Goal: Task Accomplishment & Management: Use online tool/utility

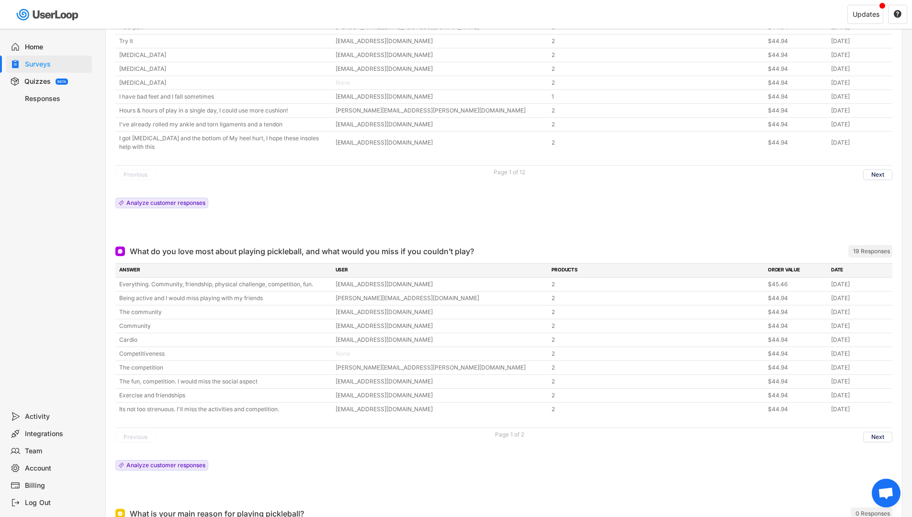
scroll to position [118, 0]
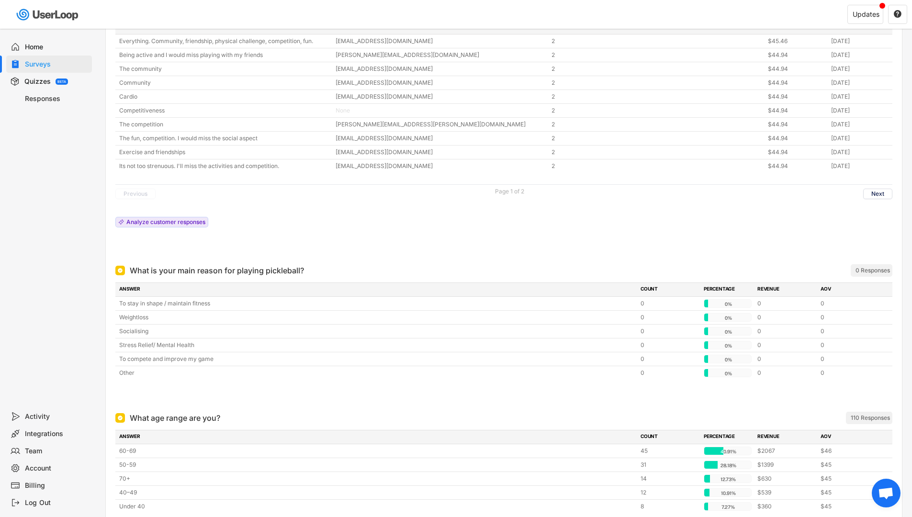
scroll to position [437, 0]
click at [140, 373] on div "Other" at bounding box center [376, 374] width 515 height 9
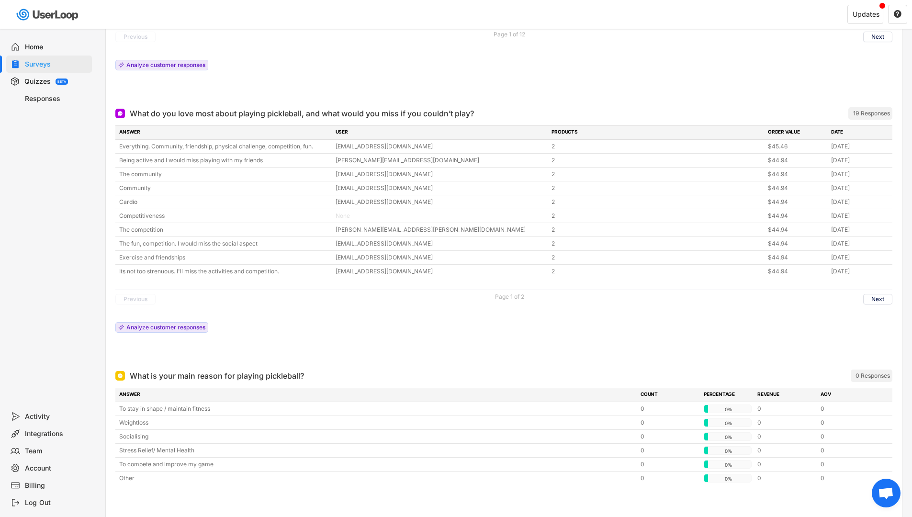
scroll to position [0, 0]
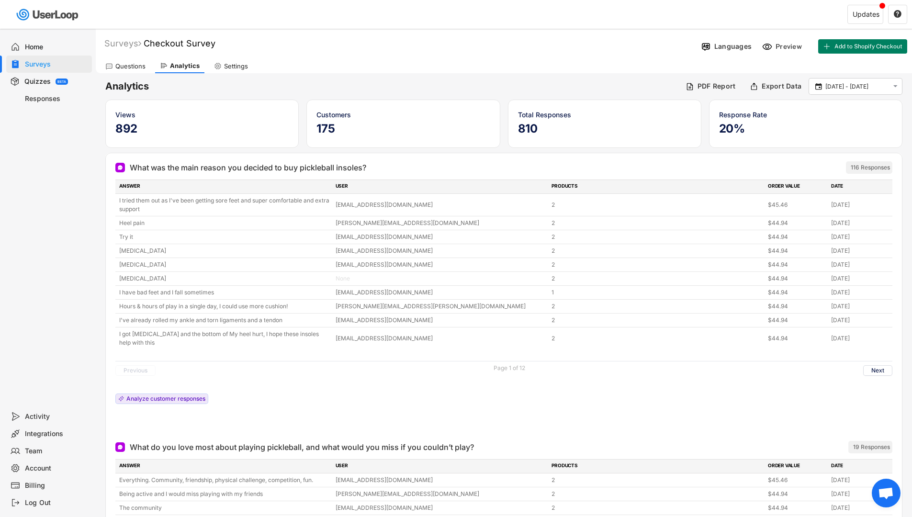
click at [35, 47] on div "Home" at bounding box center [56, 47] width 63 height 9
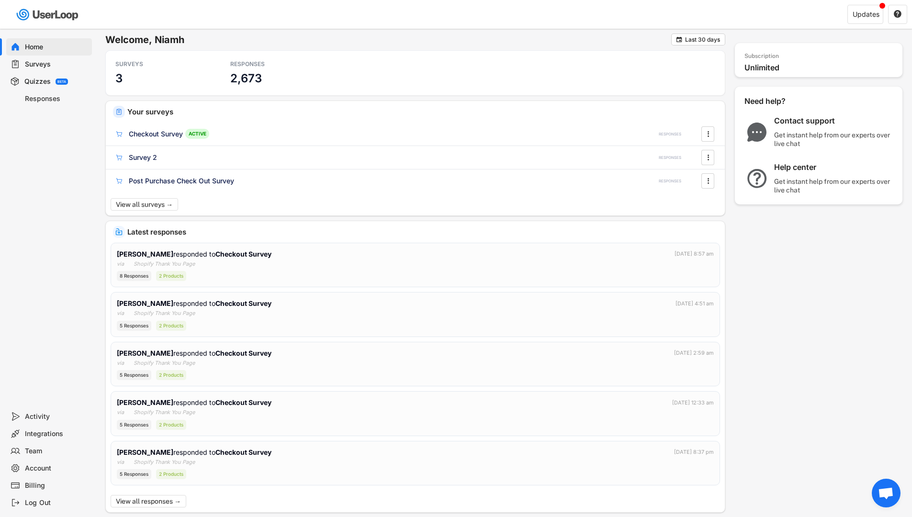
click at [30, 61] on div "Surveys" at bounding box center [56, 64] width 63 height 9
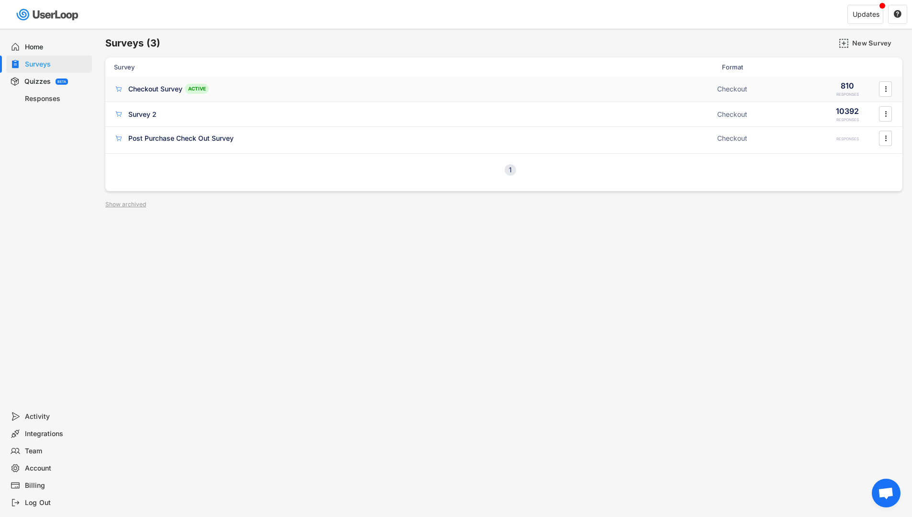
click at [148, 93] on div "Checkout Survey" at bounding box center [155, 89] width 54 height 10
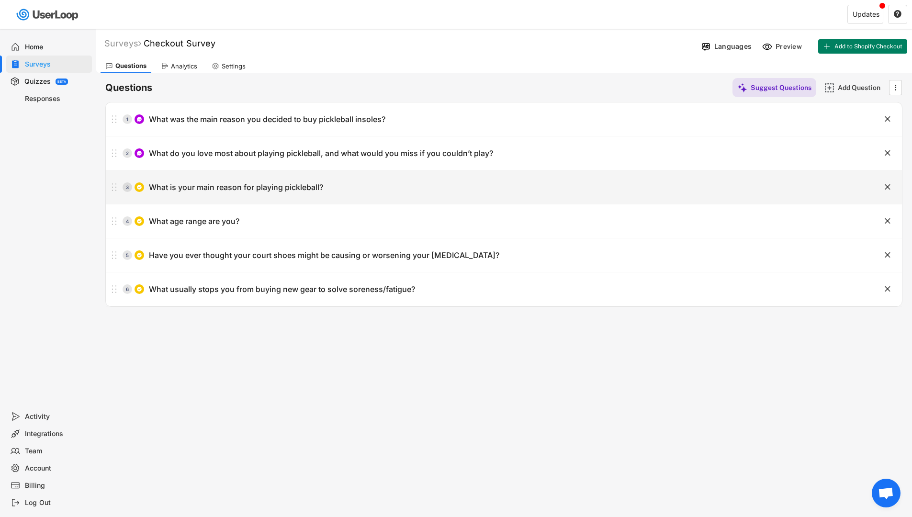
click at [326, 187] on div "3 What is your main reason for playing pickleball?" at bounding box center [480, 187] width 748 height 19
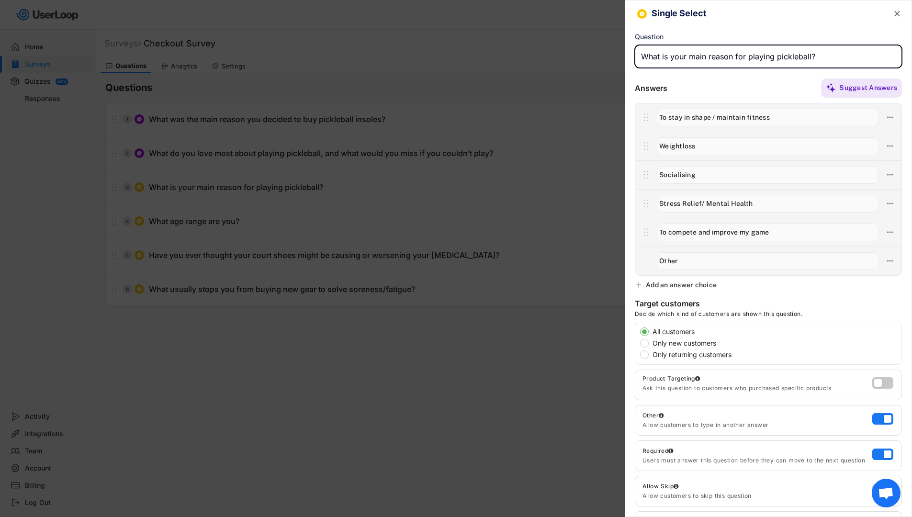
click at [802, 58] on input "input" at bounding box center [768, 56] width 267 height 23
click at [894, 9] on text "" at bounding box center [897, 14] width 6 height 10
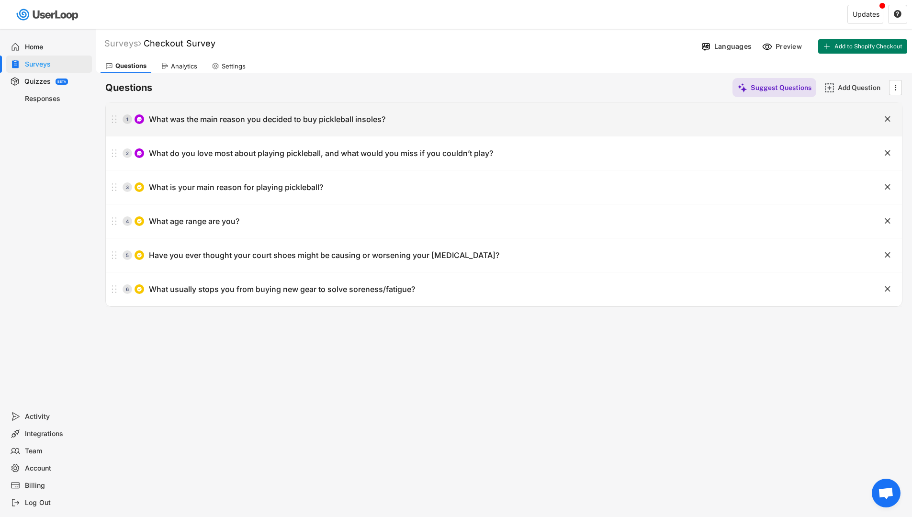
click at [353, 121] on div "What was the main reason you decided to buy pickleball insoles?" at bounding box center [267, 119] width 236 height 10
type input "What was the main reason you decided to buy pickleball insoles?"
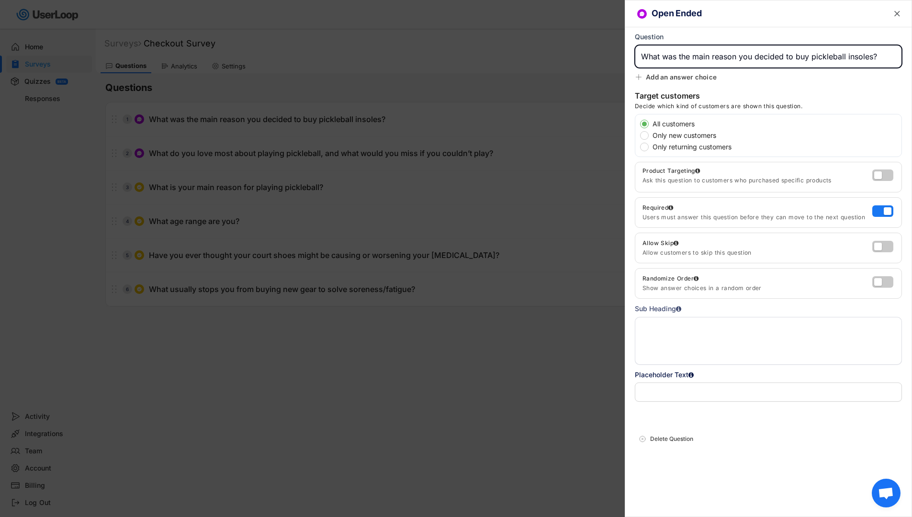
click at [368, 122] on div at bounding box center [456, 258] width 912 height 517
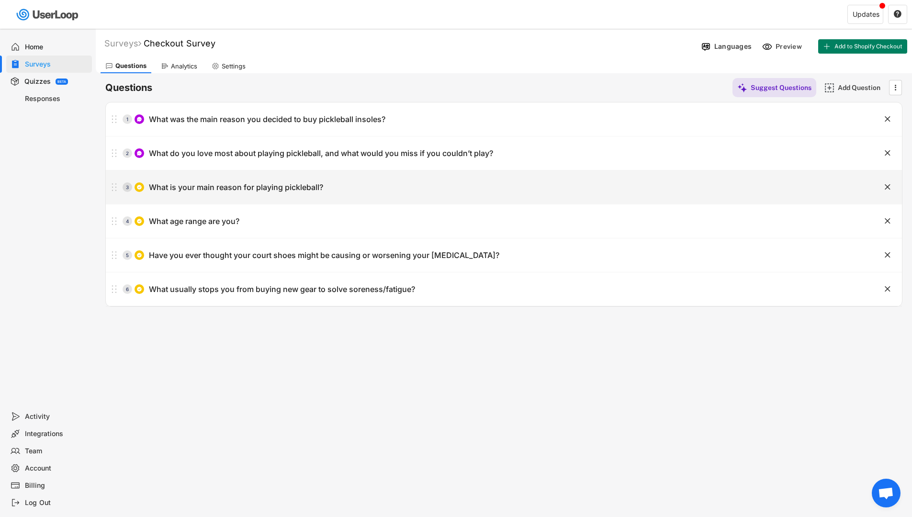
click at [316, 188] on div "What is your main reason for playing pickleball?" at bounding box center [236, 187] width 174 height 10
type input "What is your main reason for playing pickleball?"
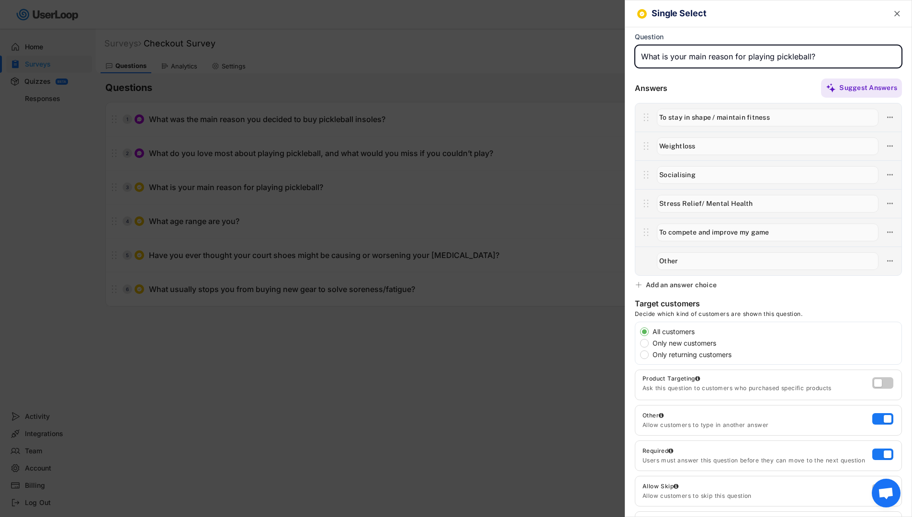
click at [327, 93] on div at bounding box center [456, 258] width 912 height 517
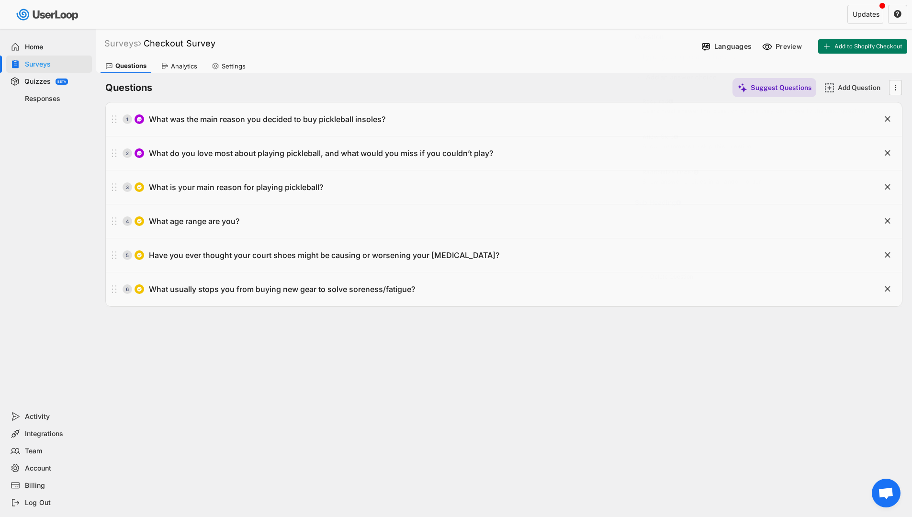
click at [325, 114] on div "What was the main reason you decided to buy pickleball insoles?" at bounding box center [267, 119] width 236 height 10
type input "What was the main reason you decided to buy pickleball insoles?"
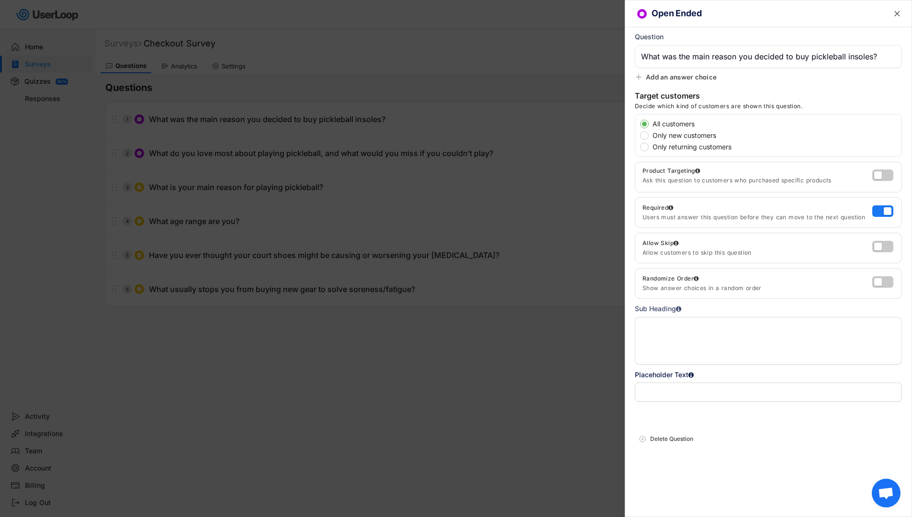
click at [304, 98] on div at bounding box center [456, 258] width 912 height 517
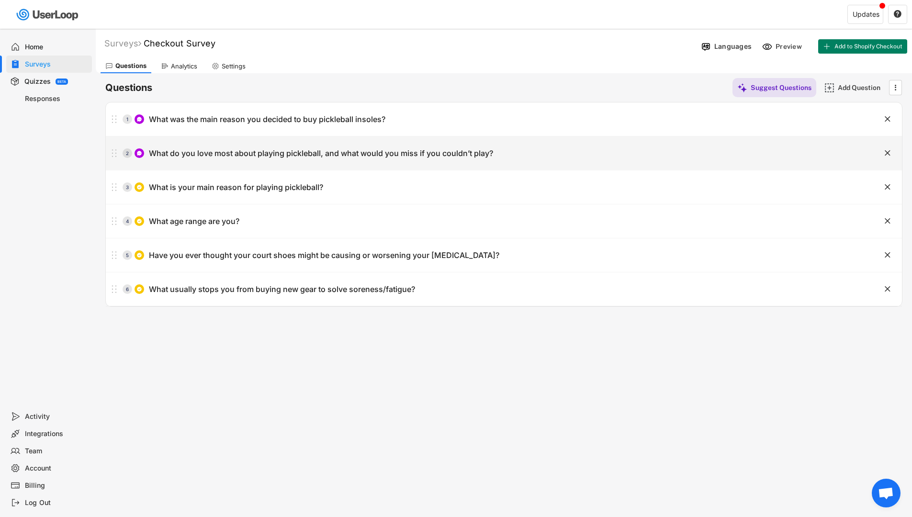
click at [274, 156] on div "What do you love most about playing pickleball, and what would you miss if you …" at bounding box center [321, 153] width 344 height 10
type input "What do you love most about playing pickleball, and what would you miss if you …"
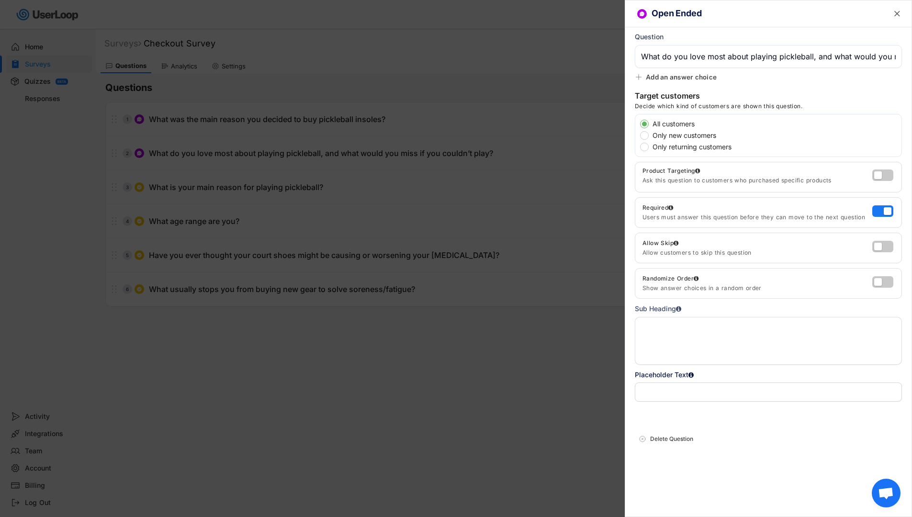
click at [272, 197] on div at bounding box center [456, 258] width 912 height 517
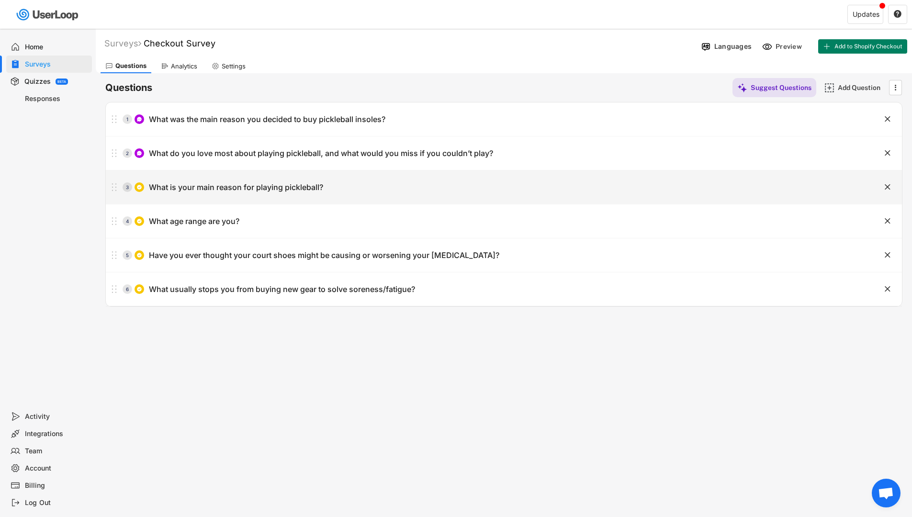
click at [315, 185] on div "What is your main reason for playing pickleball?" at bounding box center [236, 187] width 174 height 10
type input "What is your main reason for playing pickleball?"
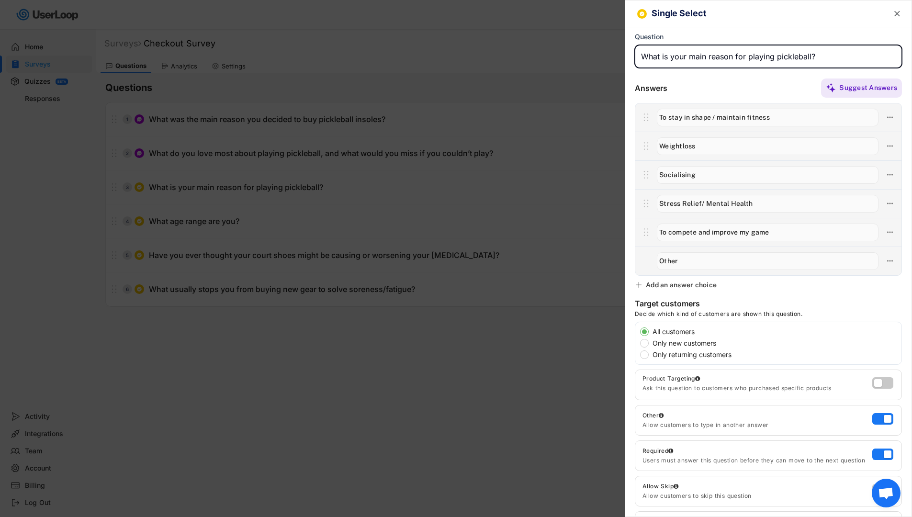
click at [394, 194] on div at bounding box center [456, 258] width 912 height 517
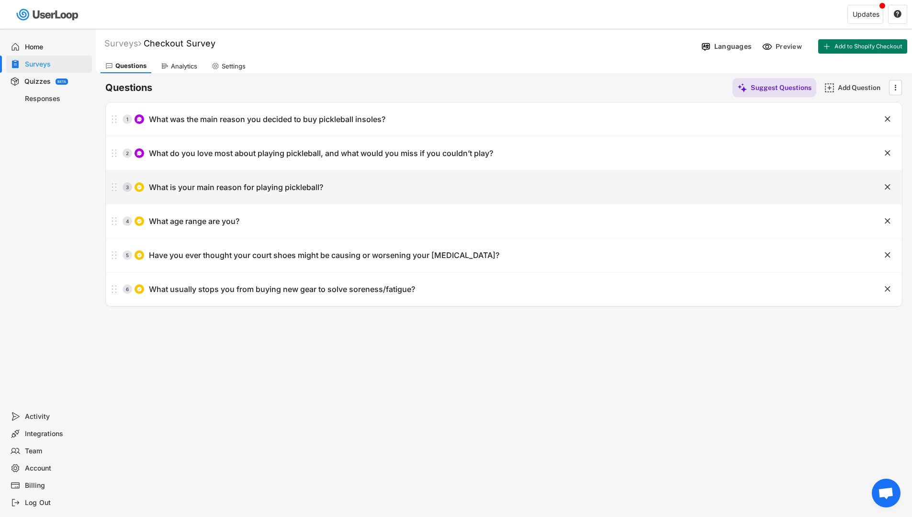
click at [889, 187] on text "" at bounding box center [887, 187] width 6 height 10
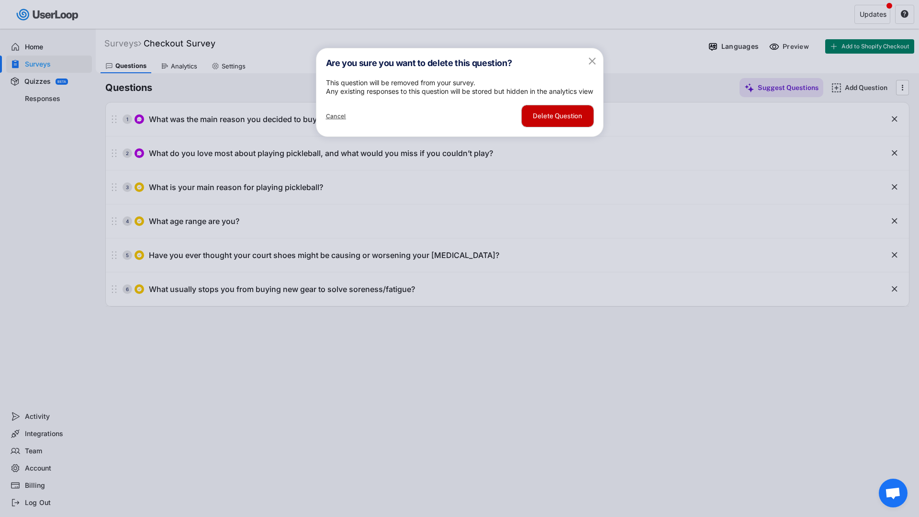
click at [545, 127] on button "Delete Question" at bounding box center [558, 116] width 72 height 22
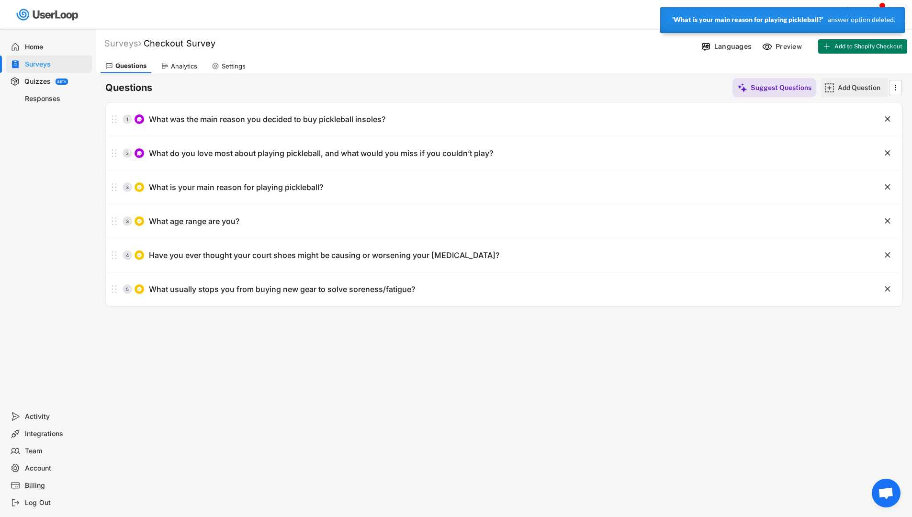
click at [843, 88] on div "Add Question" at bounding box center [861, 87] width 48 height 9
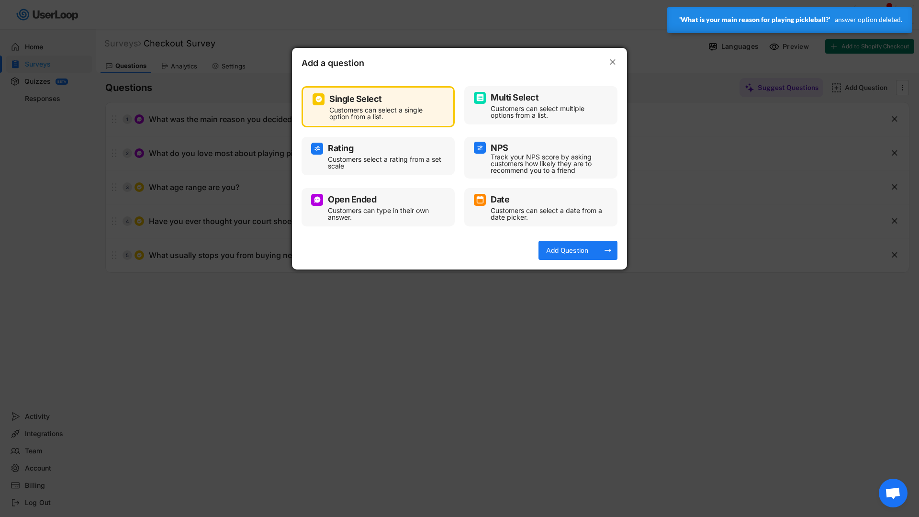
click at [368, 203] on div "Open Ended" at bounding box center [352, 199] width 48 height 9
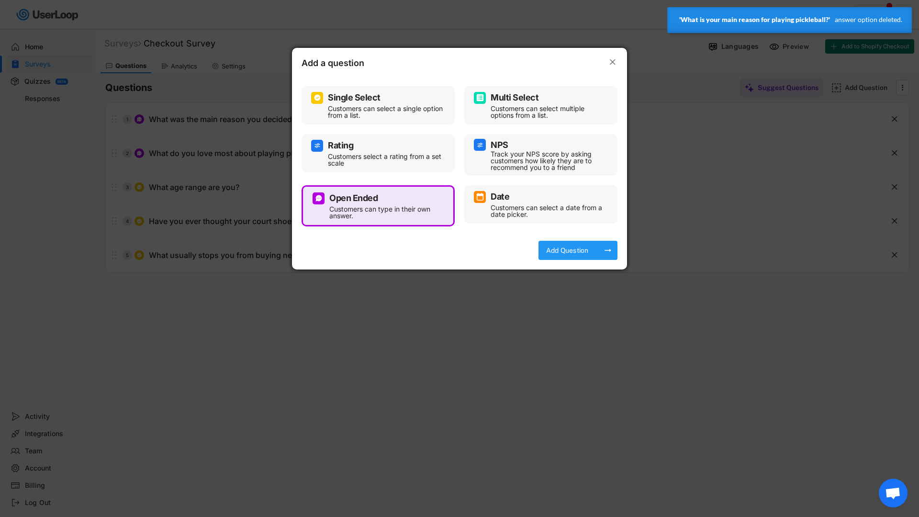
click at [603, 248] on text "arrow_right_alt" at bounding box center [608, 251] width 10 height 10
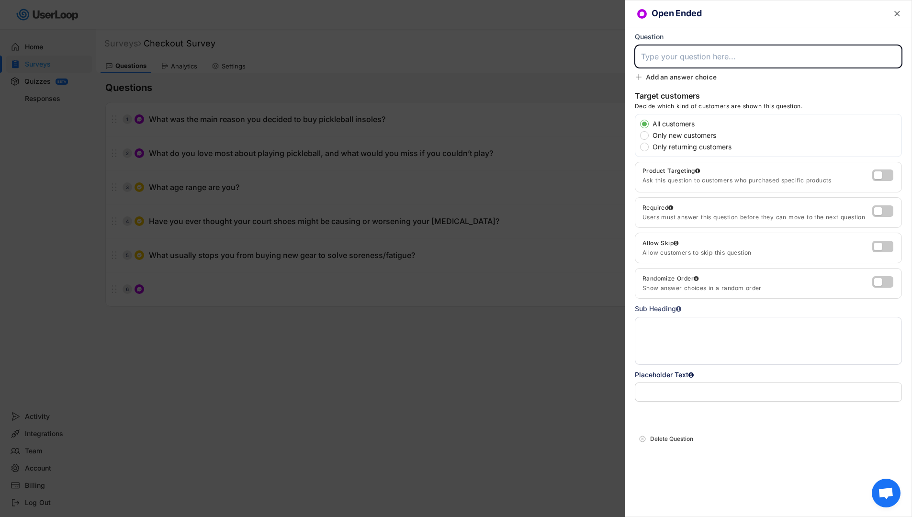
paste input "What is your main reason for playing pickleball?"
type input "What is your main reason for playing pickleball?"
click at [888, 202] on div "Required Users must answer this question before they can move to the next quest…" at bounding box center [768, 212] width 267 height 31
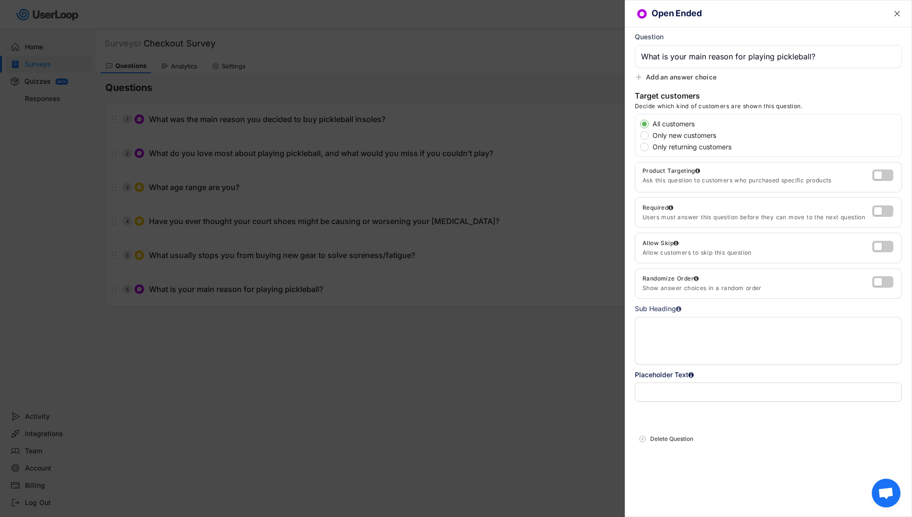
click at [877, 215] on div at bounding box center [884, 212] width 24 height 15
click at [877, 209] on label at bounding box center [880, 208] width 21 height 11
click at [0, 0] on input "checkbox" at bounding box center [0, 0] width 0 height 0
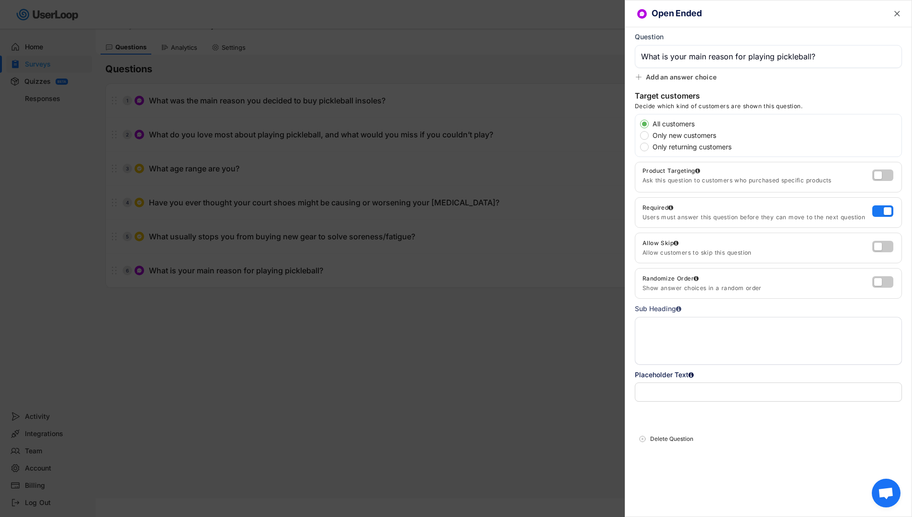
scroll to position [29, 0]
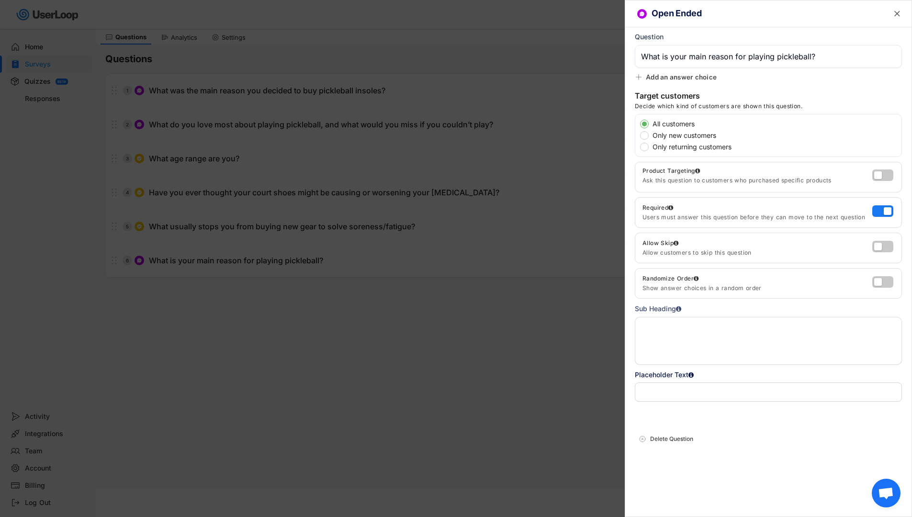
click at [897, 12] on text "" at bounding box center [897, 14] width 6 height 10
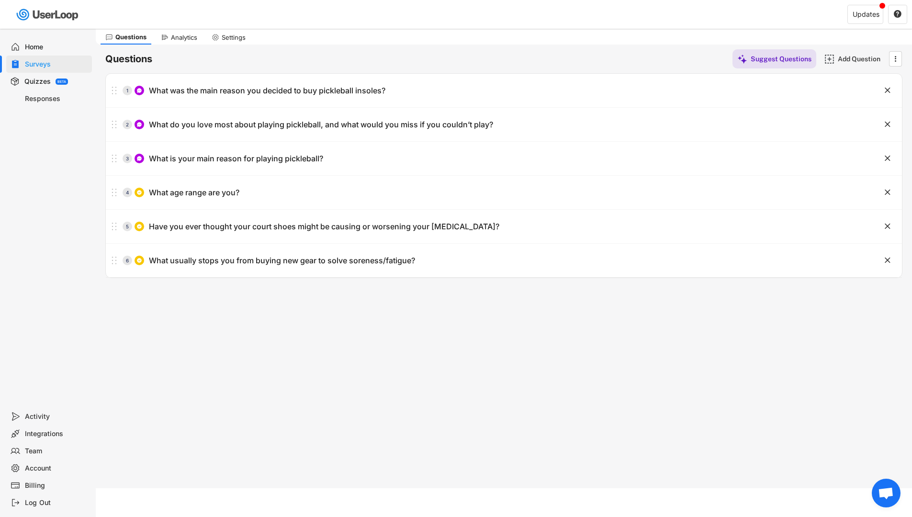
drag, startPoint x: 112, startPoint y: 191, endPoint x: 169, endPoint y: 0, distance: 199.9
